Goal: Task Accomplishment & Management: Use online tool/utility

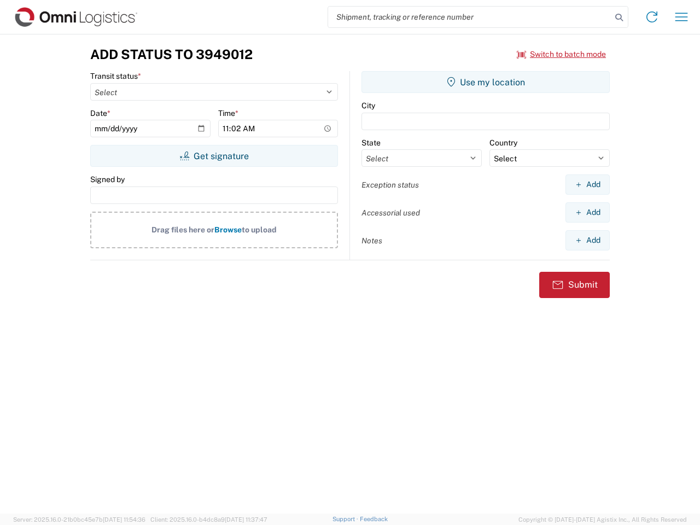
click at [470, 17] on input "search" at bounding box center [469, 17] width 283 height 21
click at [619, 18] on icon at bounding box center [619, 17] width 15 height 15
click at [652, 17] on icon at bounding box center [652, 17] width 18 height 18
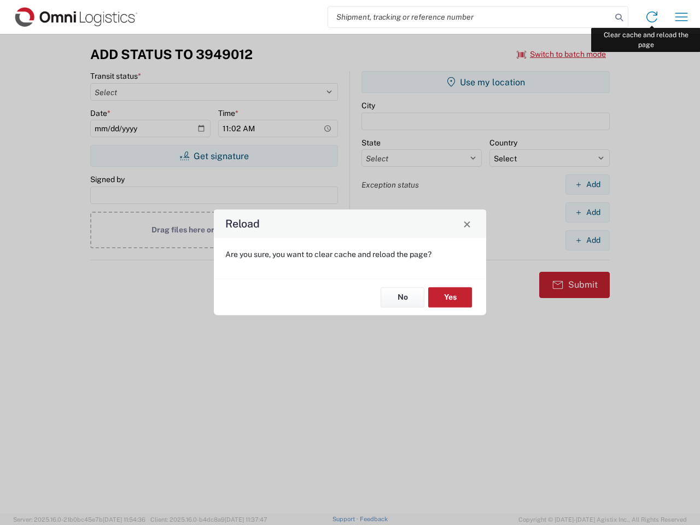
click at [682, 17] on div "Reload Are you sure, you want to clear cache and reload the page? No Yes" at bounding box center [350, 262] width 700 height 525
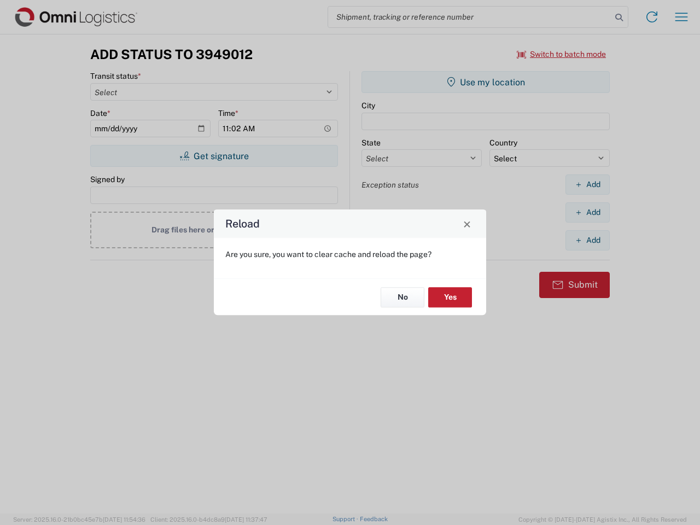
click at [562, 54] on div "Reload Are you sure, you want to clear cache and reload the page? No Yes" at bounding box center [350, 262] width 700 height 525
click at [214, 156] on div "Reload Are you sure, you want to clear cache and reload the page? No Yes" at bounding box center [350, 262] width 700 height 525
click at [486, 82] on div "Reload Are you sure, you want to clear cache and reload the page? No Yes" at bounding box center [350, 262] width 700 height 525
click at [588, 184] on div "Reload Are you sure, you want to clear cache and reload the page? No Yes" at bounding box center [350, 262] width 700 height 525
click at [588, 212] on div "Reload Are you sure, you want to clear cache and reload the page? No Yes" at bounding box center [350, 262] width 700 height 525
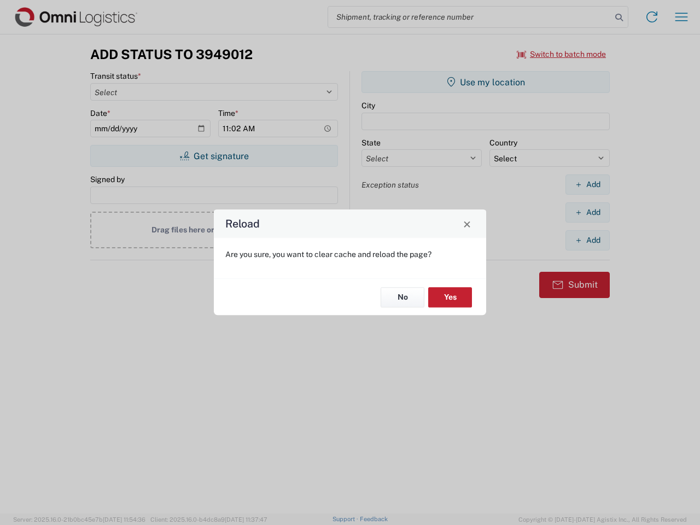
click at [588, 240] on div "Reload Are you sure, you want to clear cache and reload the page? No Yes" at bounding box center [350, 262] width 700 height 525
